Goal: Navigation & Orientation: Find specific page/section

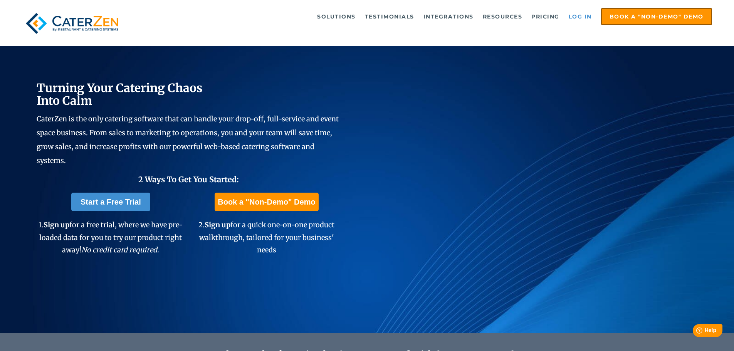
click at [581, 15] on link "Log in" at bounding box center [580, 16] width 31 height 15
click at [575, 17] on link "Log in" at bounding box center [580, 16] width 31 height 15
click at [582, 15] on link "Log in" at bounding box center [580, 16] width 31 height 15
click at [578, 16] on link "Log in" at bounding box center [580, 16] width 31 height 15
click at [565, 15] on link "Log in" at bounding box center [580, 16] width 31 height 15
